Goal: Check status: Check status

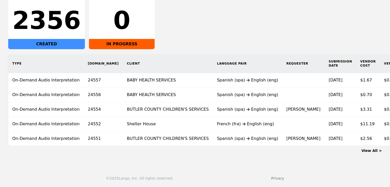
scroll to position [0, 37]
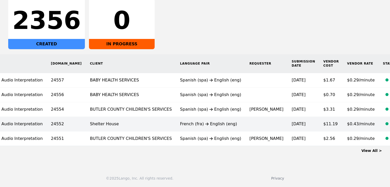
click at [291, 123] on time "[DATE]" at bounding box center [298, 123] width 14 height 5
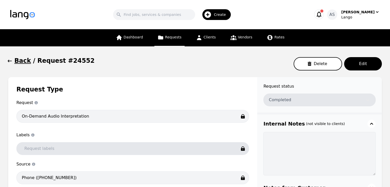
click at [9, 63] on icon "button" at bounding box center [9, 60] width 5 height 5
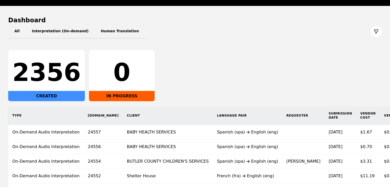
scroll to position [70, 0]
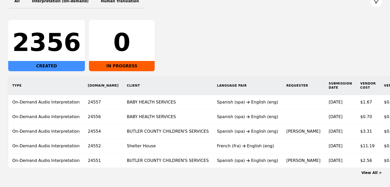
click at [379, 175] on link "View All >" at bounding box center [371, 173] width 21 height 4
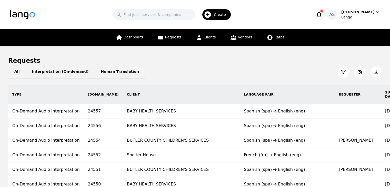
click at [134, 37] on span "Dashboard" at bounding box center [133, 37] width 19 height 4
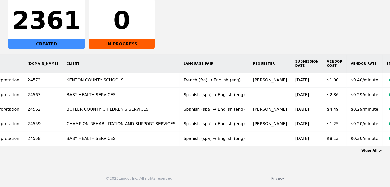
scroll to position [0, 74]
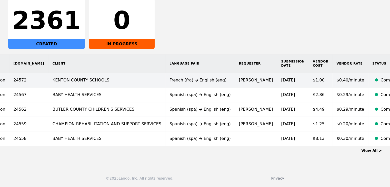
click at [281, 78] on time "[DATE]" at bounding box center [288, 80] width 14 height 5
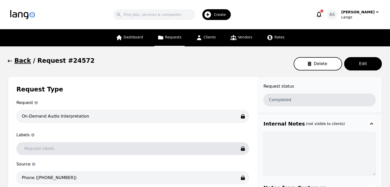
click at [10, 63] on icon "button" at bounding box center [9, 60] width 5 height 5
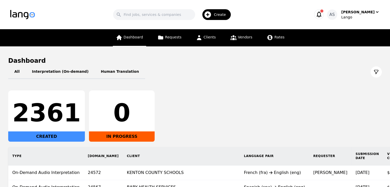
click at [141, 44] on link "Dashboard" at bounding box center [129, 37] width 33 height 17
